Goal: Navigation & Orientation: Go to known website

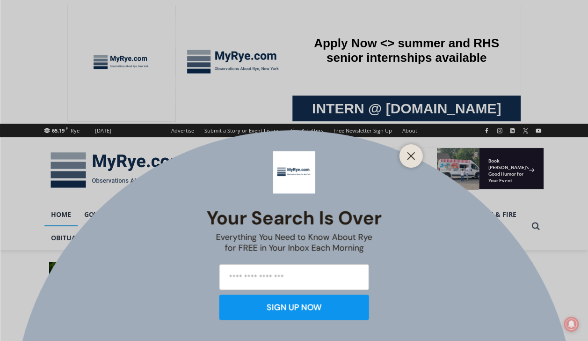
click at [413, 158] on line "Close" at bounding box center [410, 155] width 7 height 7
